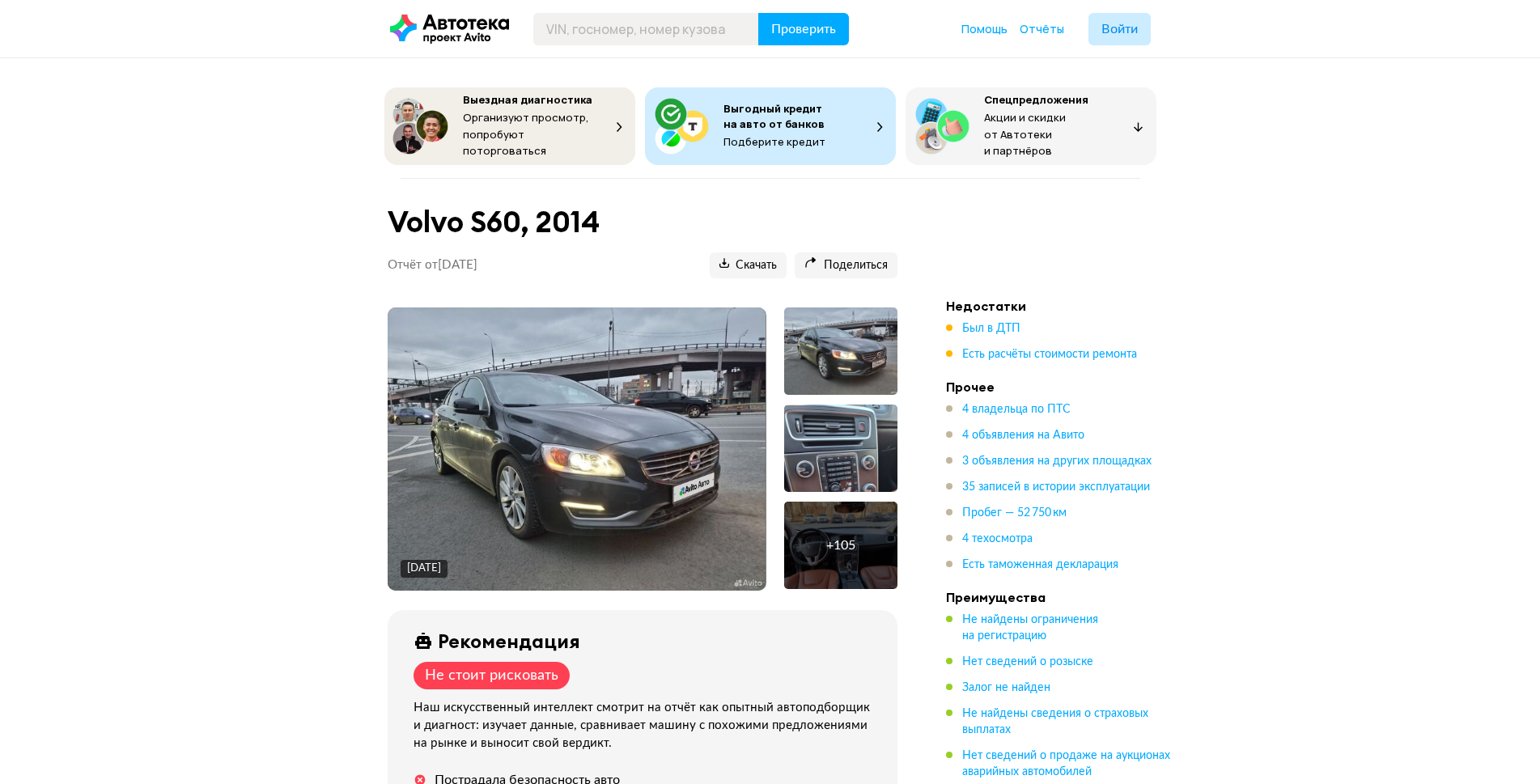
click at [516, 416] on img at bounding box center [577, 448] width 378 height 283
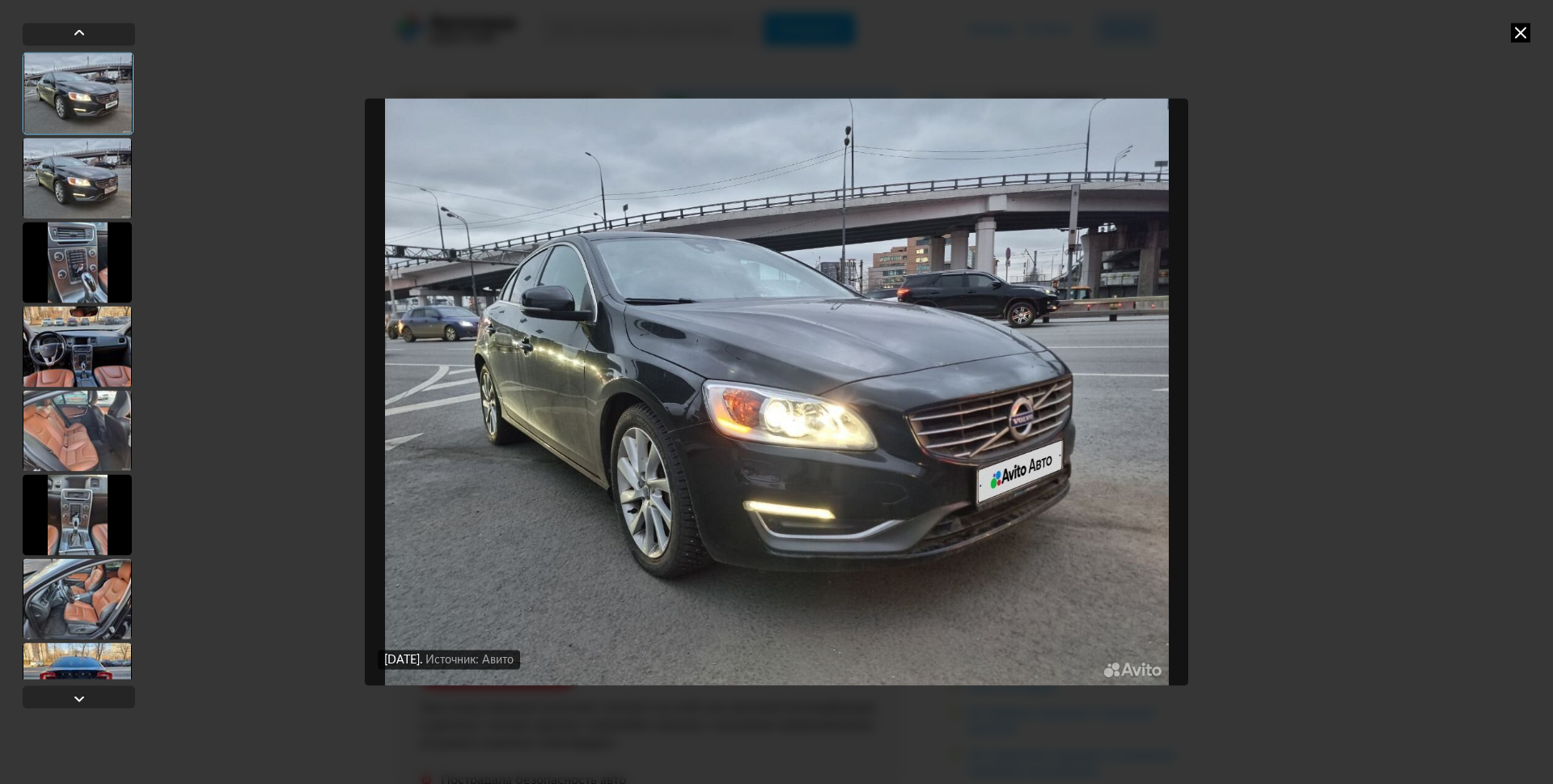
click at [104, 357] on div at bounding box center [77, 346] width 109 height 81
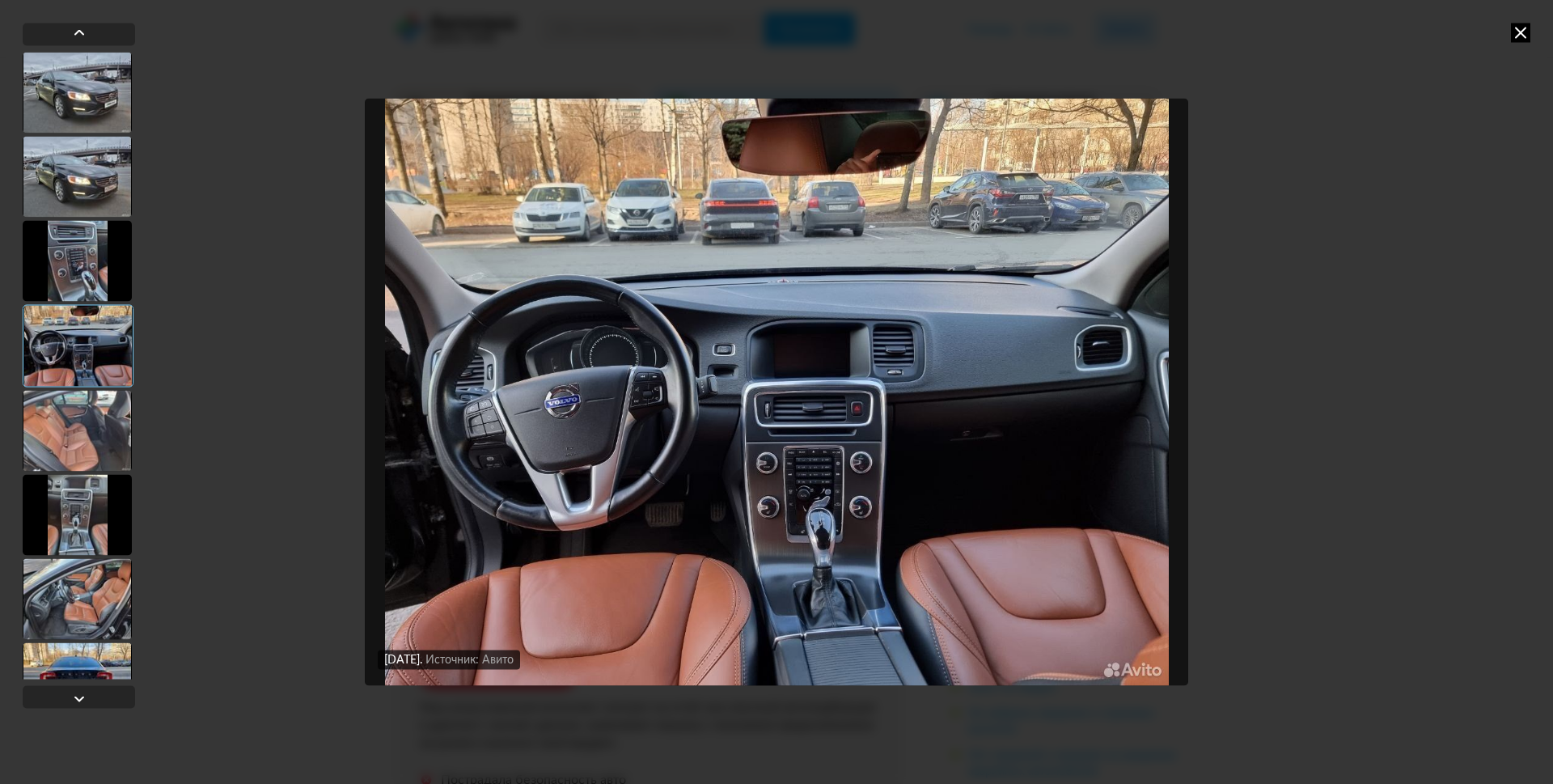
click at [102, 415] on div at bounding box center [77, 430] width 109 height 81
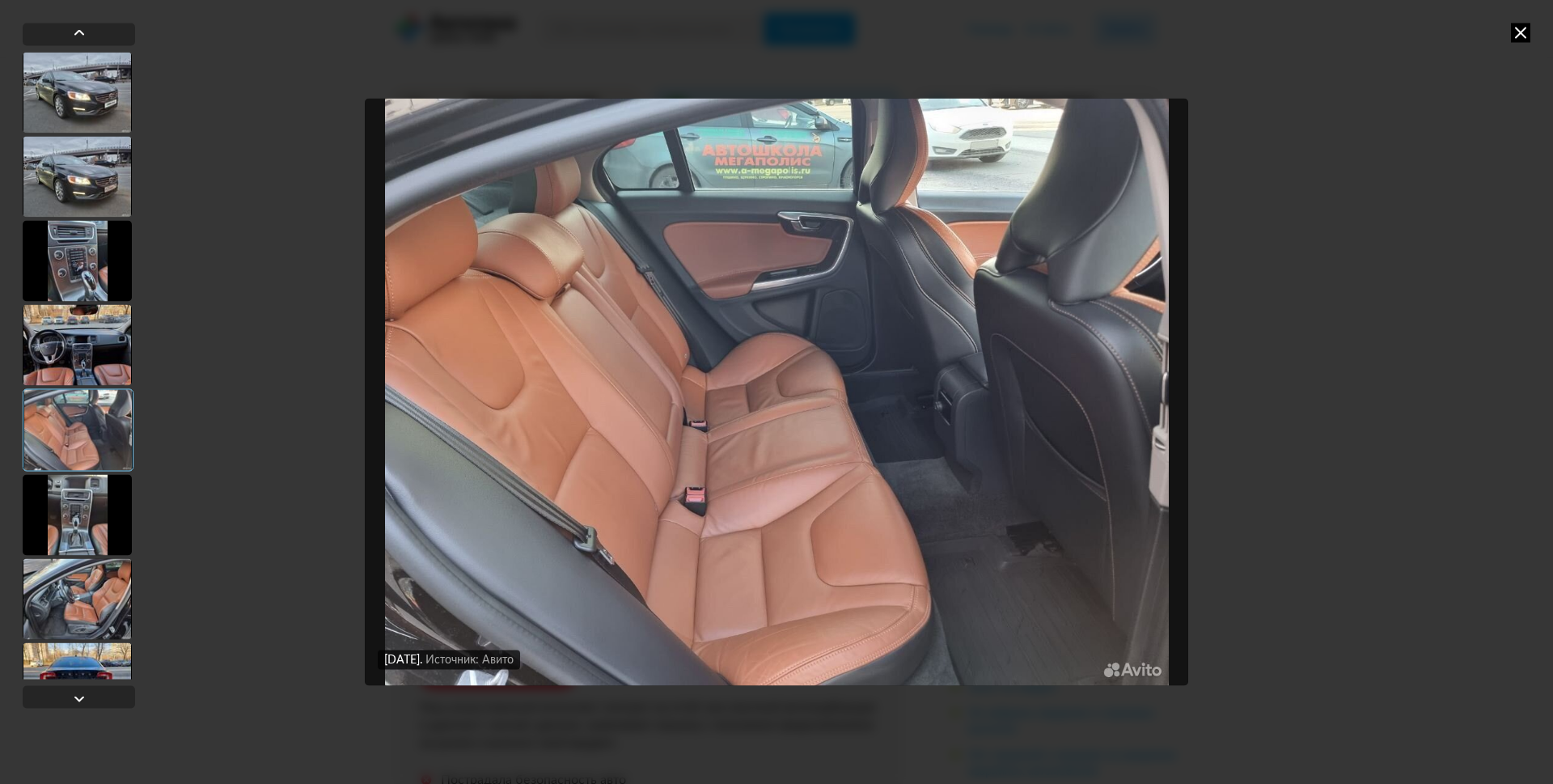
click at [92, 503] on div at bounding box center [77, 514] width 109 height 81
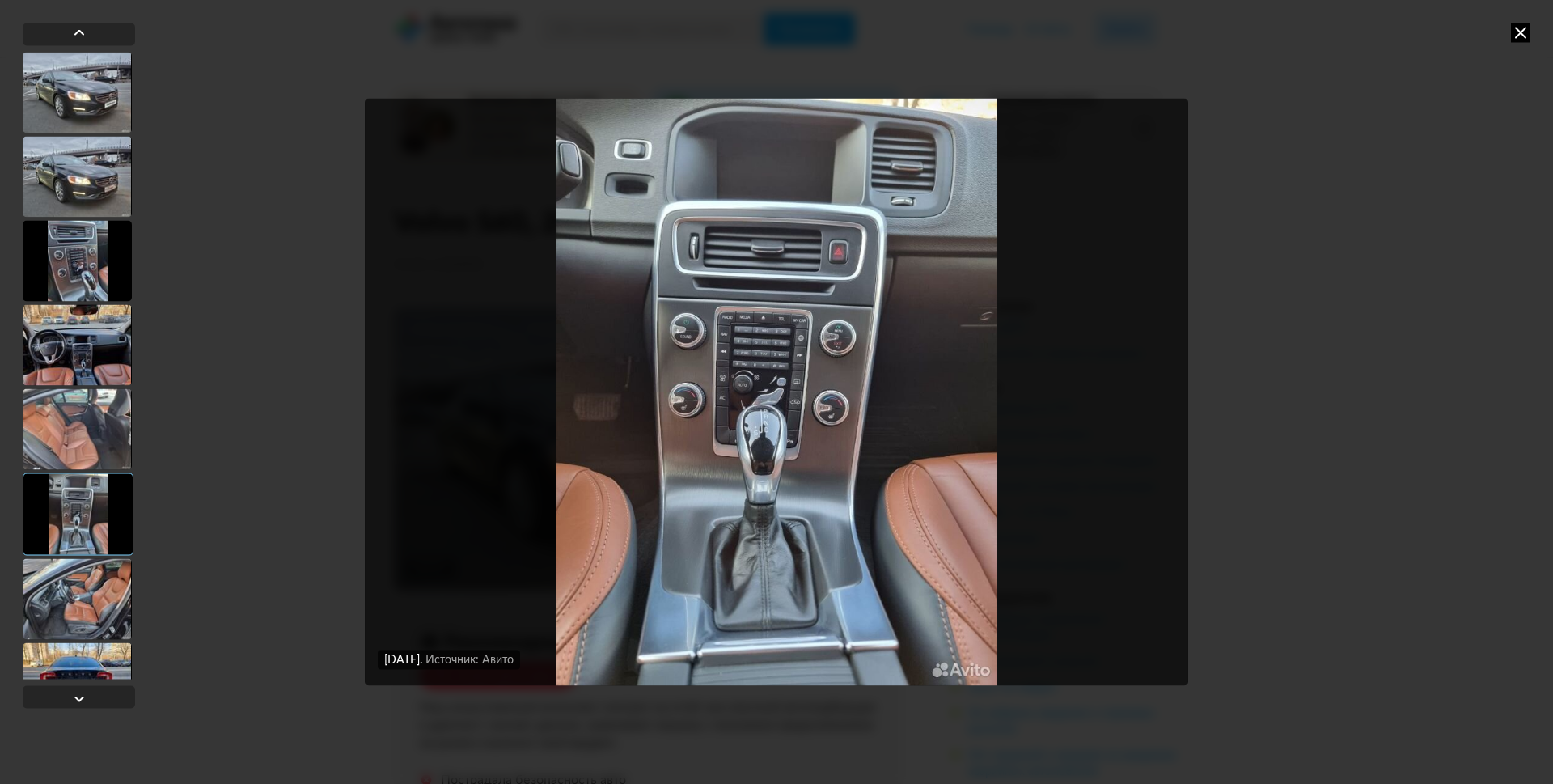
click at [102, 578] on div at bounding box center [77, 599] width 109 height 81
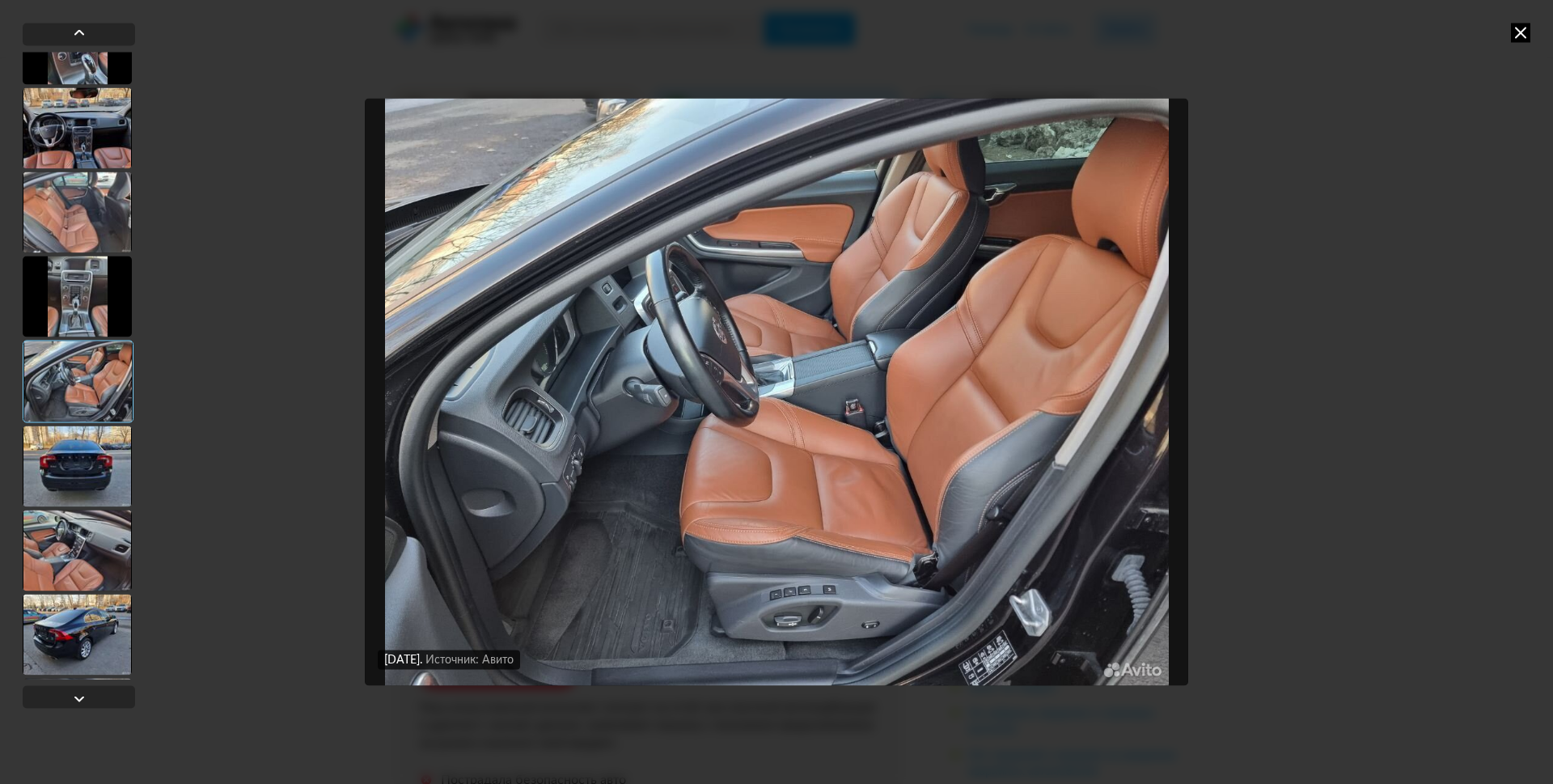
scroll to position [242, 0]
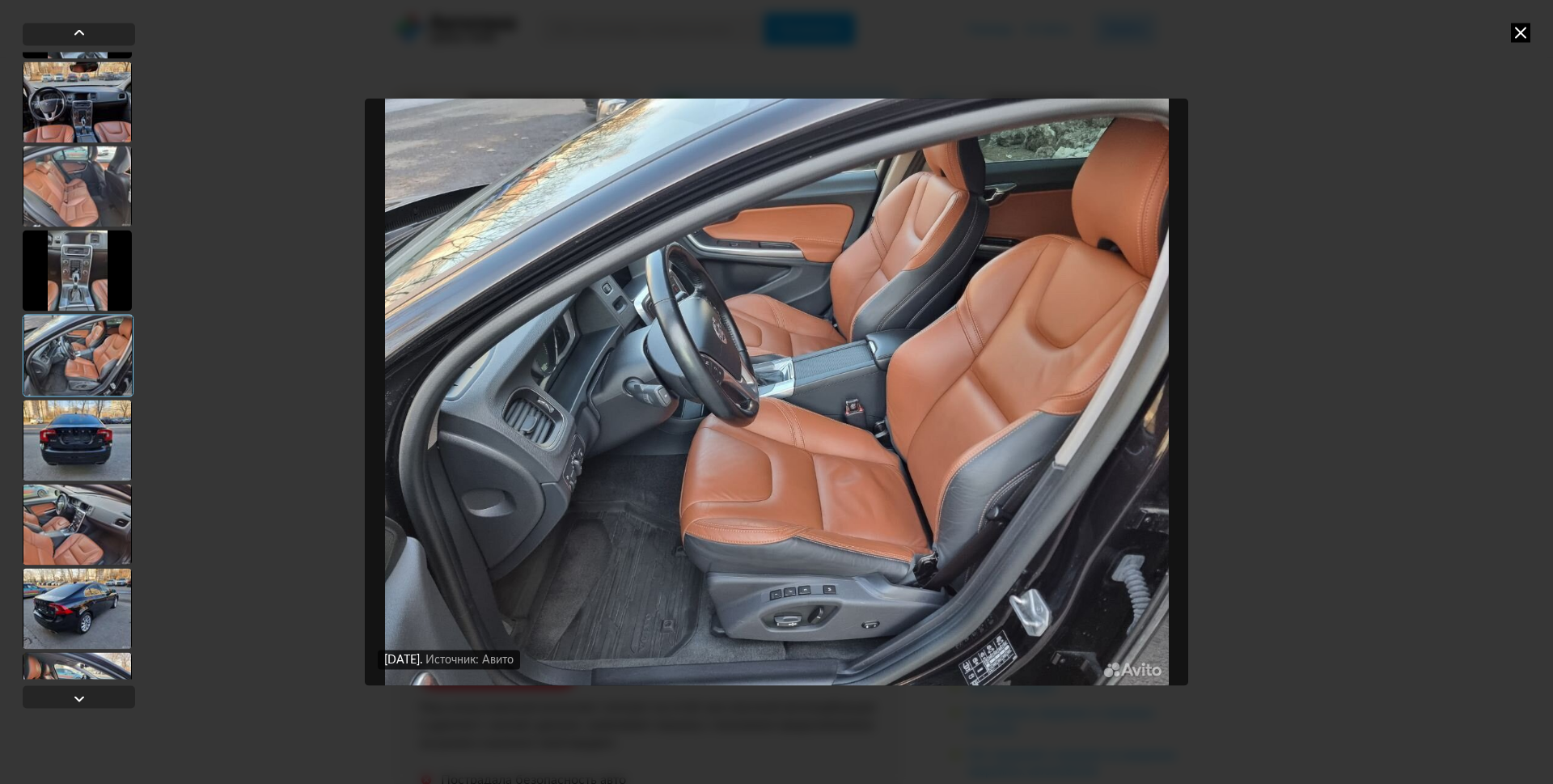
click at [84, 372] on div at bounding box center [78, 355] width 111 height 82
click at [105, 594] on div at bounding box center [77, 608] width 109 height 81
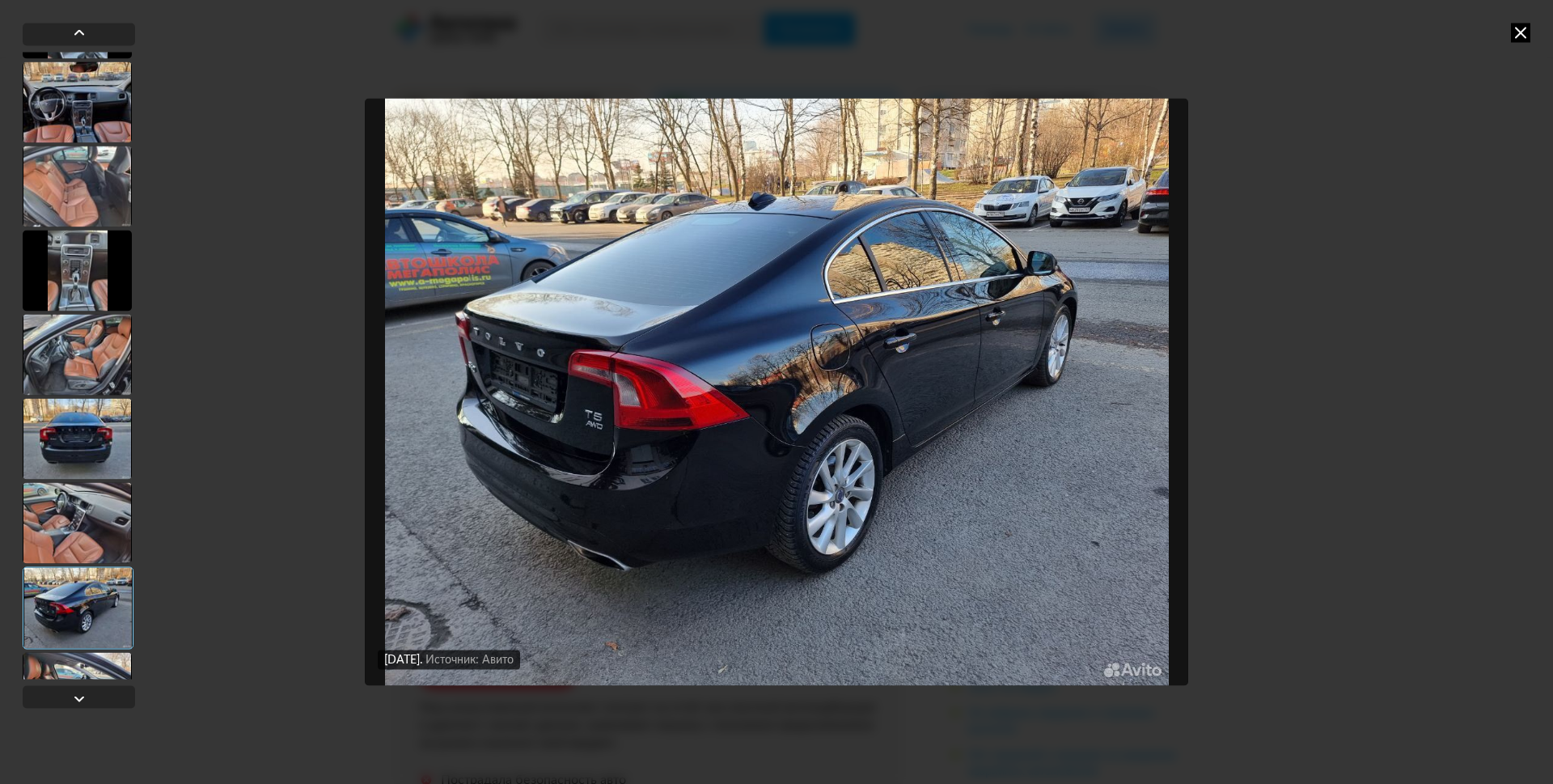
click at [101, 533] on div at bounding box center [77, 523] width 109 height 81
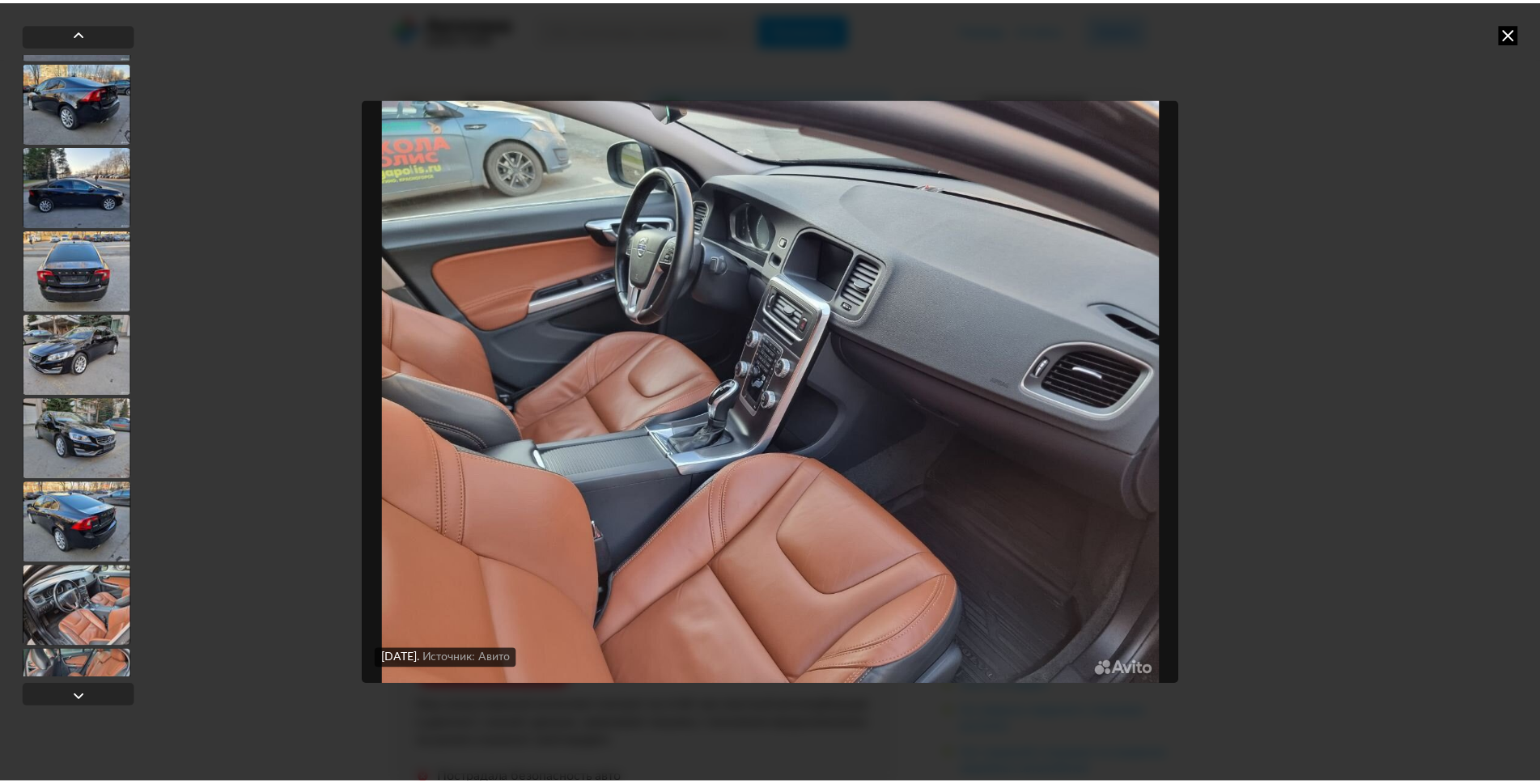
scroll to position [1537, 0]
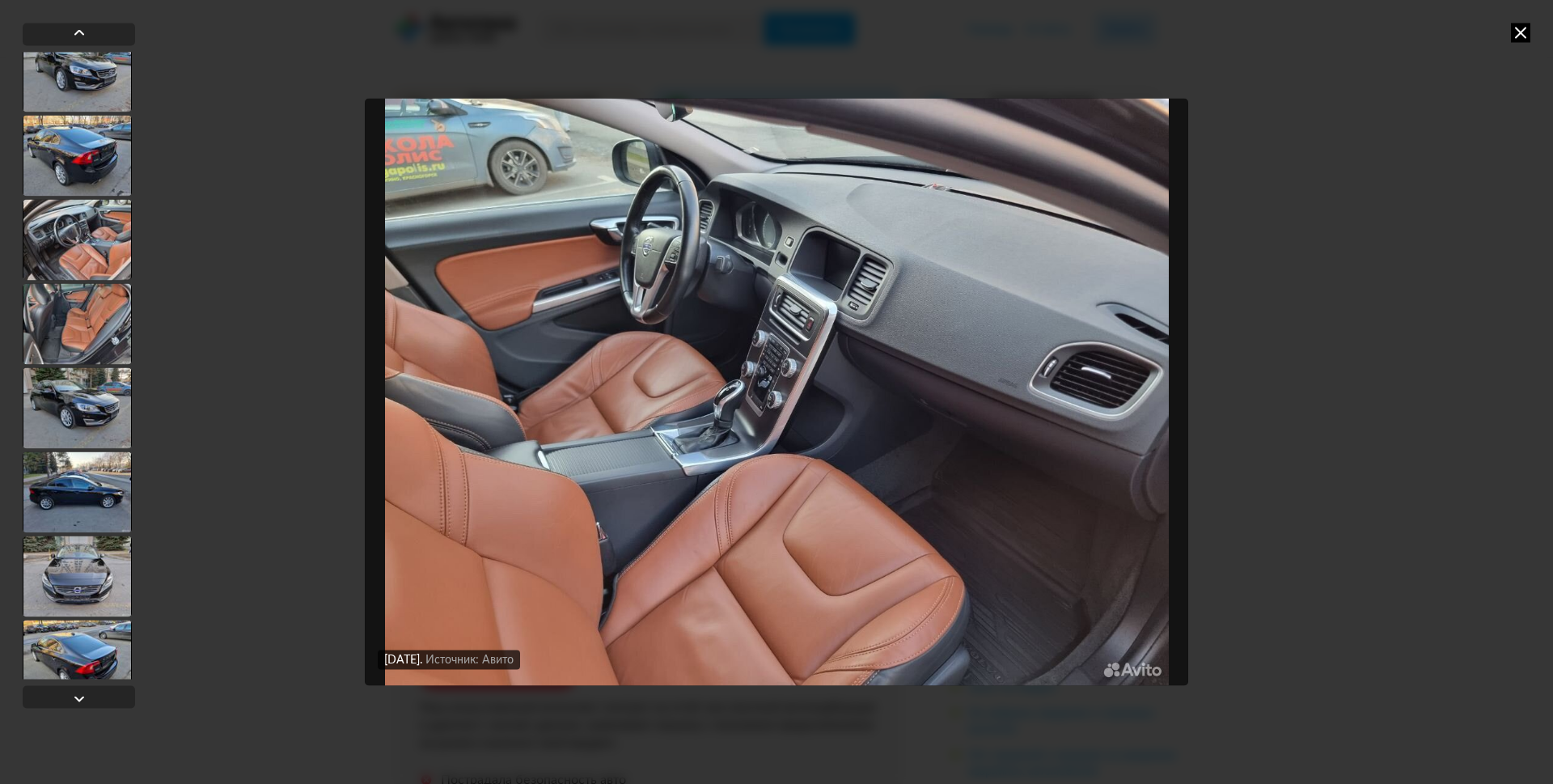
click at [1520, 35] on icon at bounding box center [1521, 32] width 20 height 20
